Goal: Task Accomplishment & Management: Manage account settings

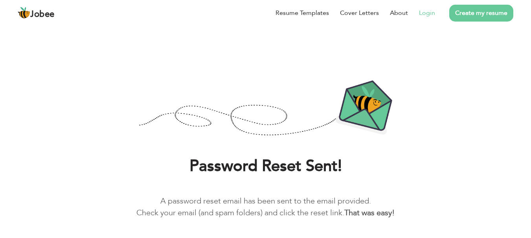
click at [425, 15] on link "Login" at bounding box center [427, 12] width 16 height 9
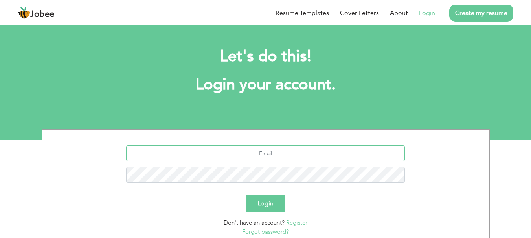
click at [250, 153] on input "text" at bounding box center [265, 154] width 278 height 16
type input "arifalimukhtar@hotmail.com"
click at [262, 206] on button "Login" at bounding box center [265, 203] width 40 height 17
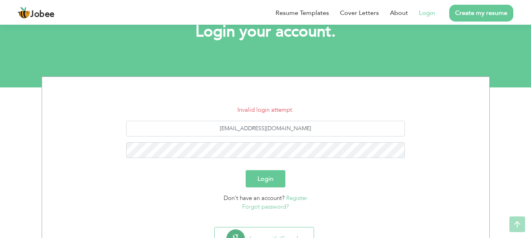
scroll to position [54, 0]
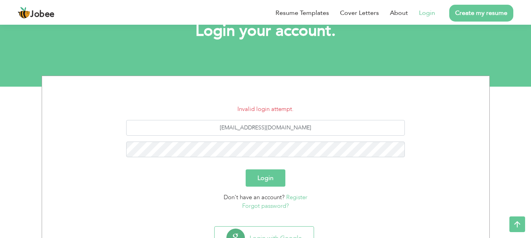
click at [270, 206] on link "Forgot password?" at bounding box center [265, 206] width 47 height 8
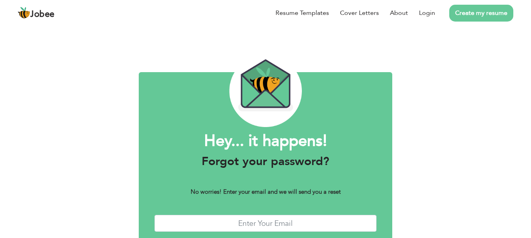
scroll to position [44, 0]
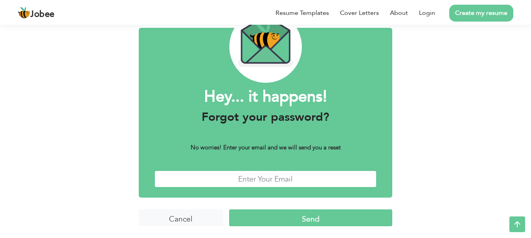
click at [264, 180] on input "text" at bounding box center [265, 179] width 222 height 17
type input "arifalimukhtar@hotmail.com"
click at [307, 216] on input "Send" at bounding box center [310, 218] width 163 height 17
